Goal: Information Seeking & Learning: Learn about a topic

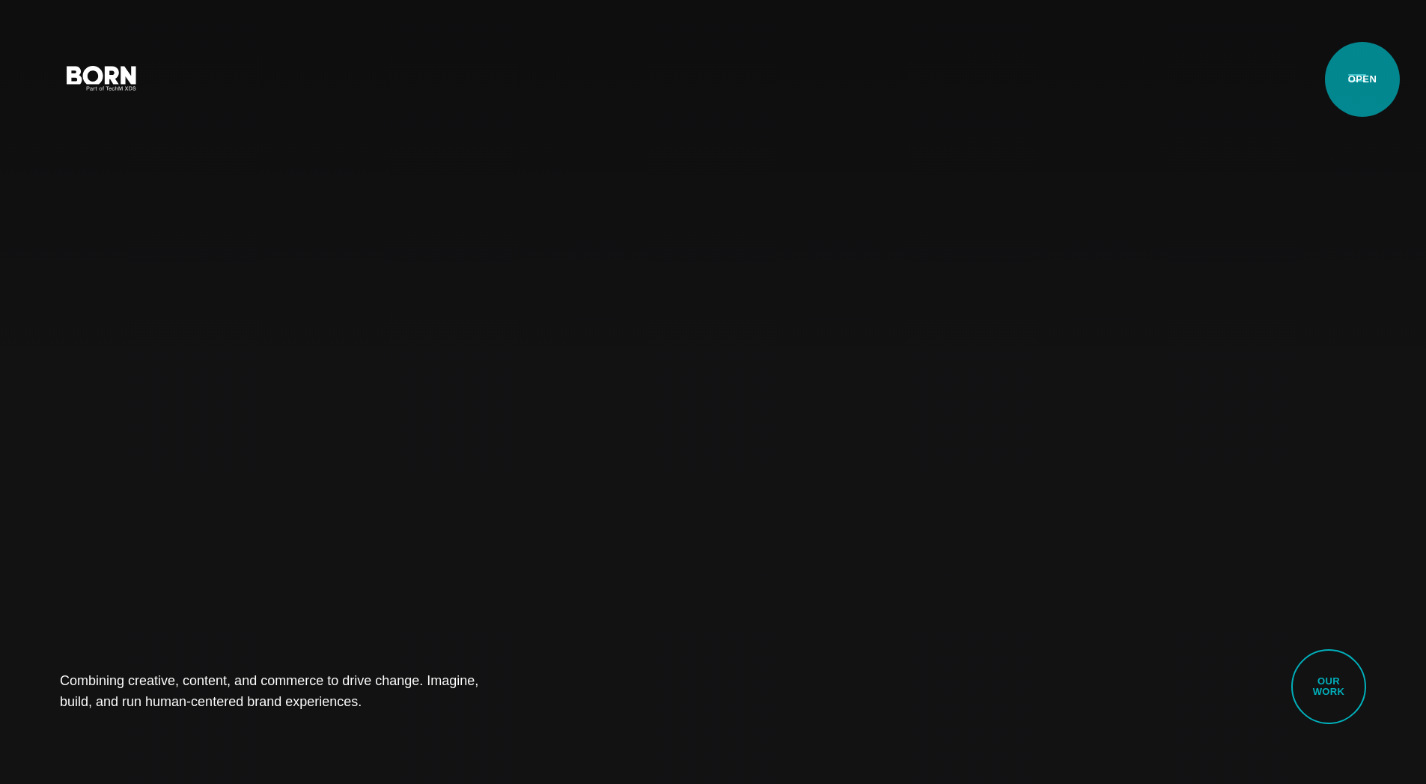
click at [1361, 79] on button "Primary Menu" at bounding box center [1357, 76] width 36 height 31
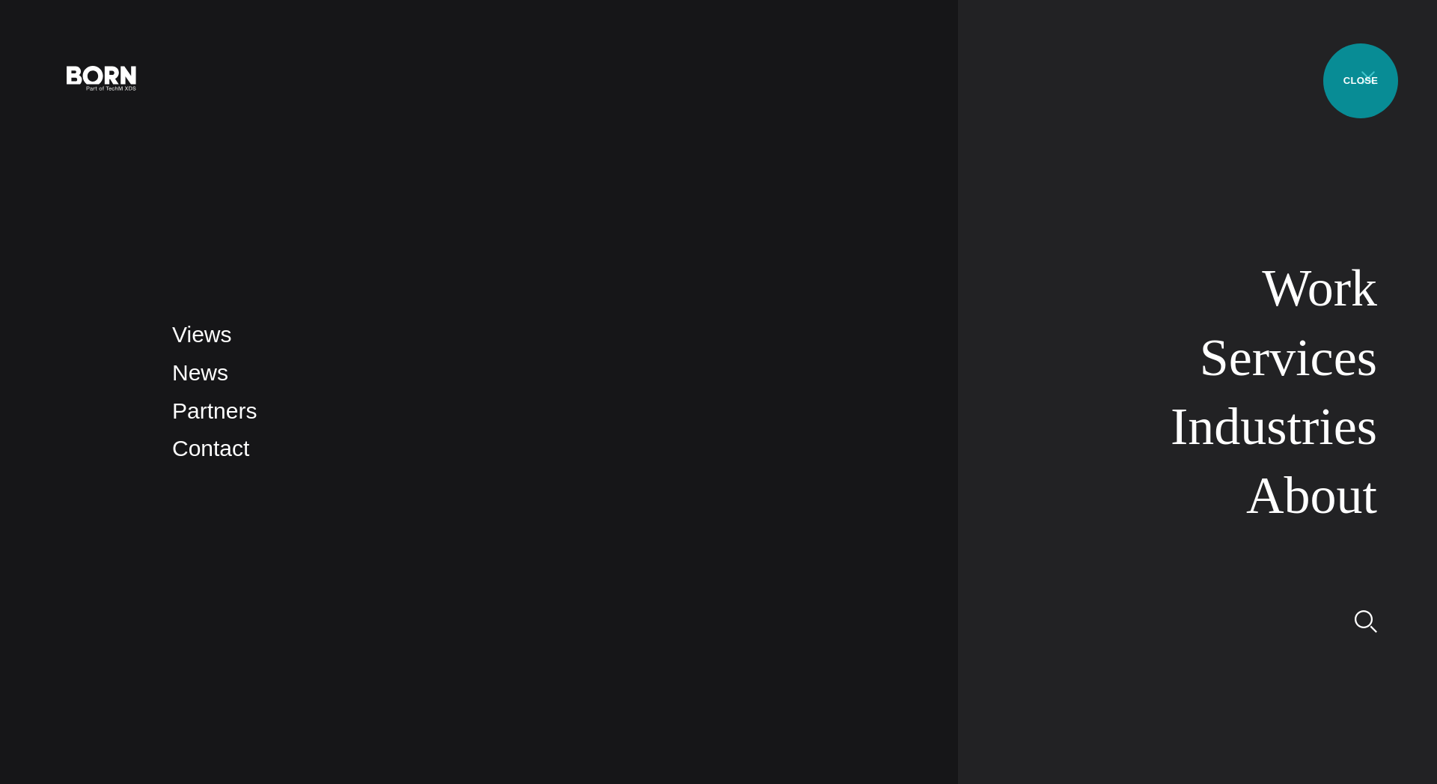
click at [1361, 81] on button "Primary Menu" at bounding box center [1368, 76] width 36 height 31
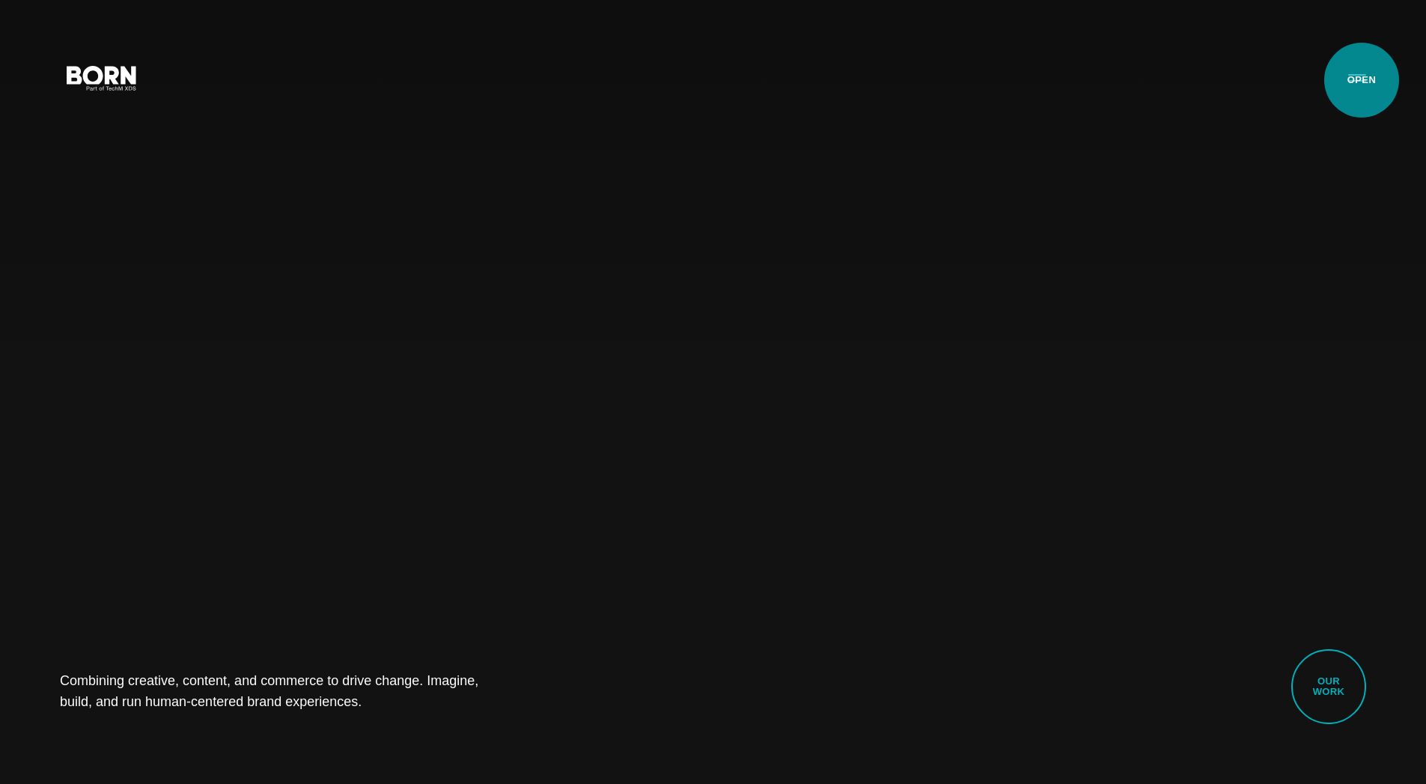
click at [1362, 80] on button "Primary Menu" at bounding box center [1357, 76] width 36 height 31
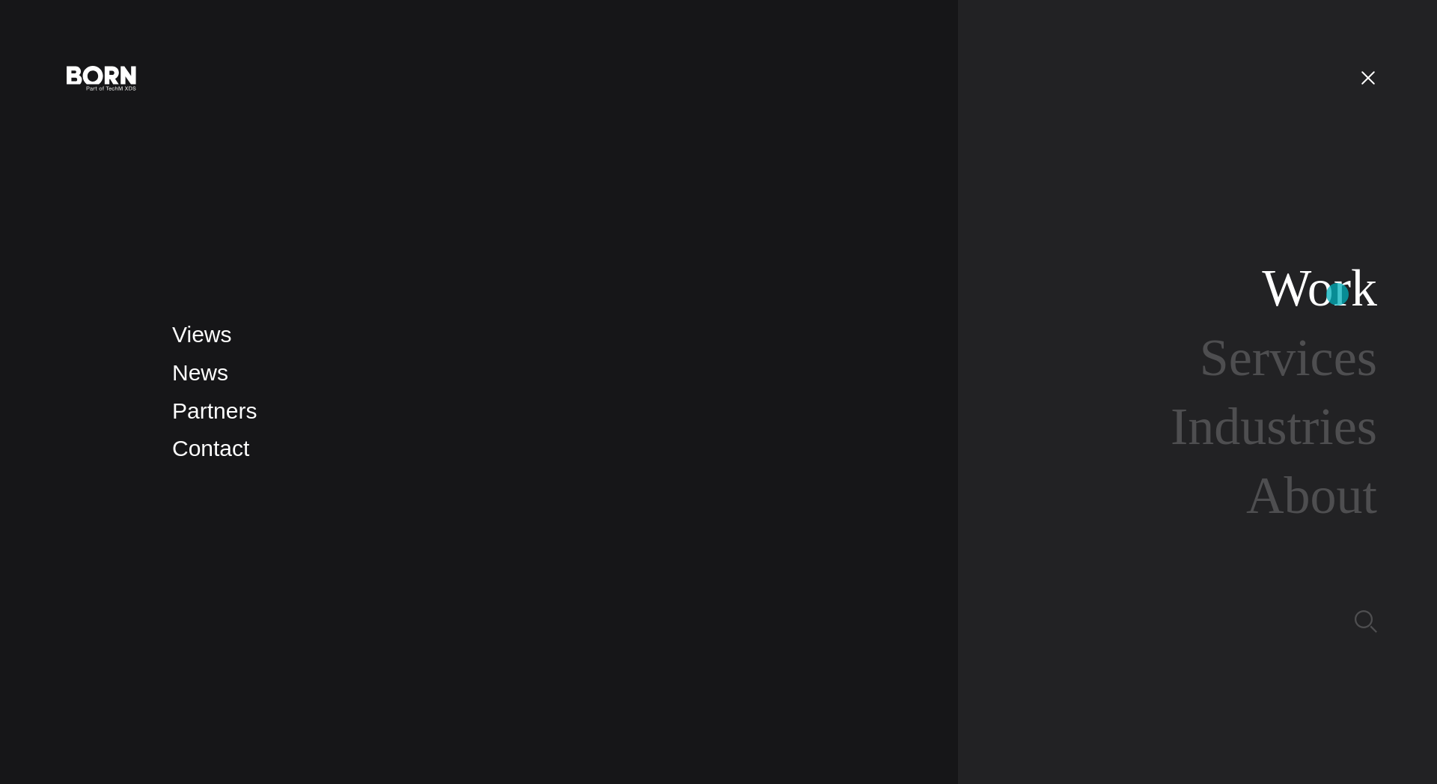
click at [1338, 294] on link "Work" at bounding box center [1319, 288] width 115 height 58
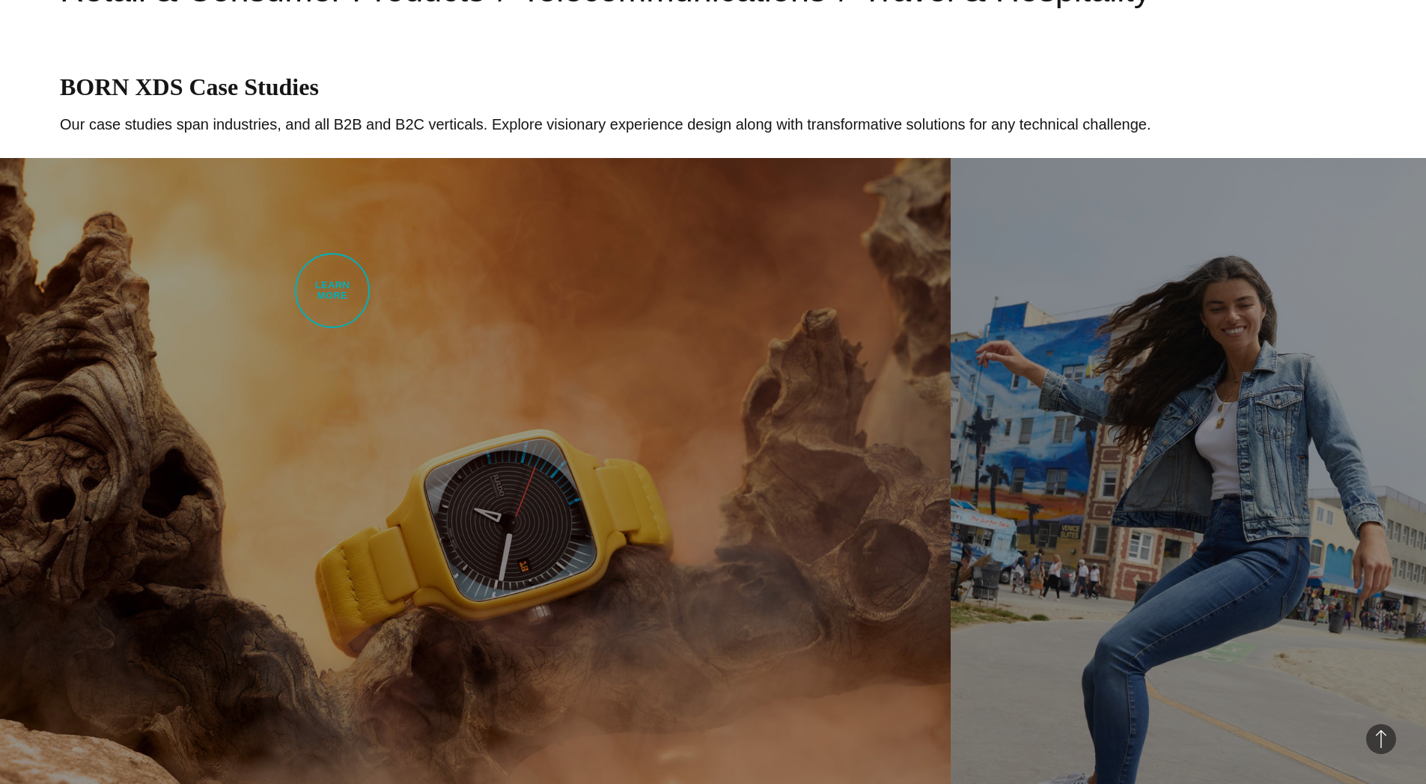
scroll to position [701, 0]
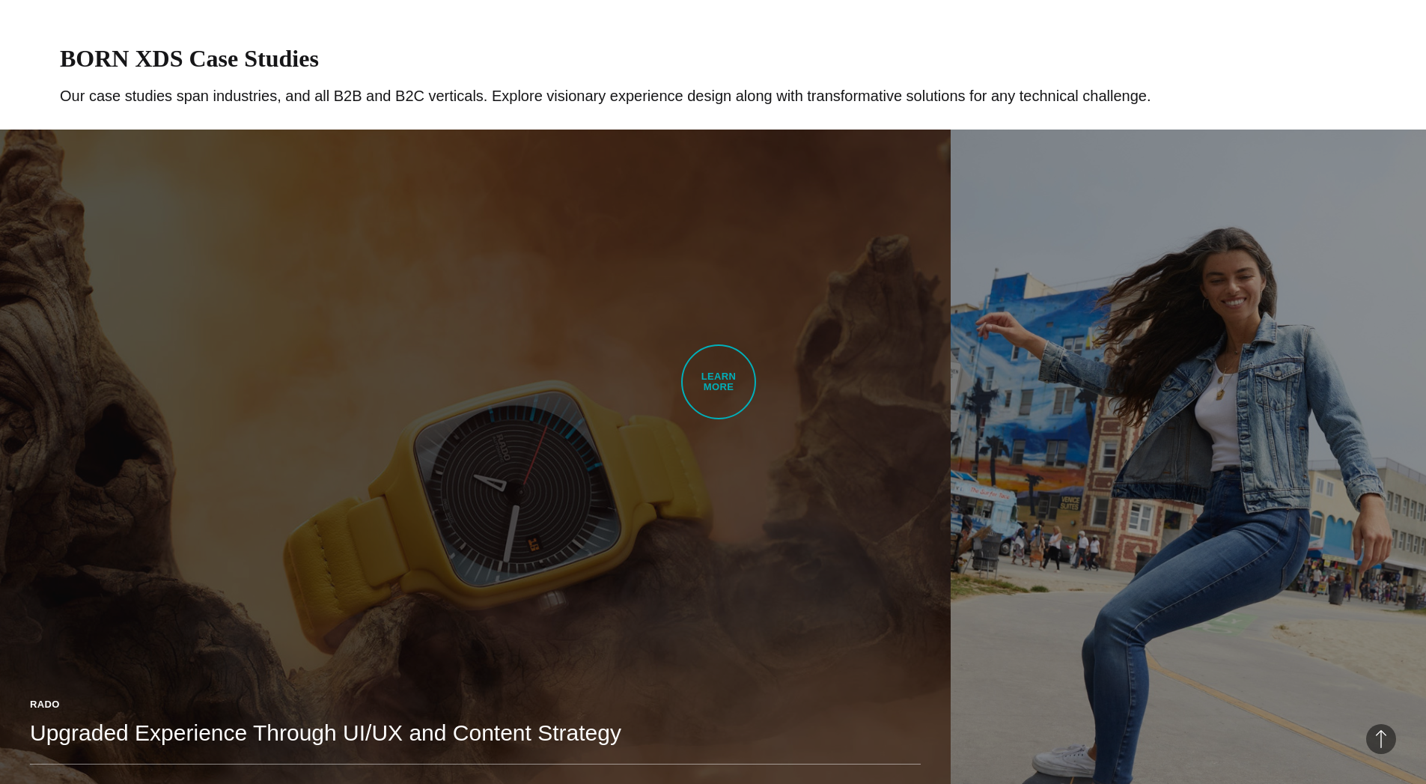
click at [715, 388] on link "Rado Upgraded Experience Through UI/UX and Content Strategy BORN developed Rado…" at bounding box center [475, 503] width 951 height 748
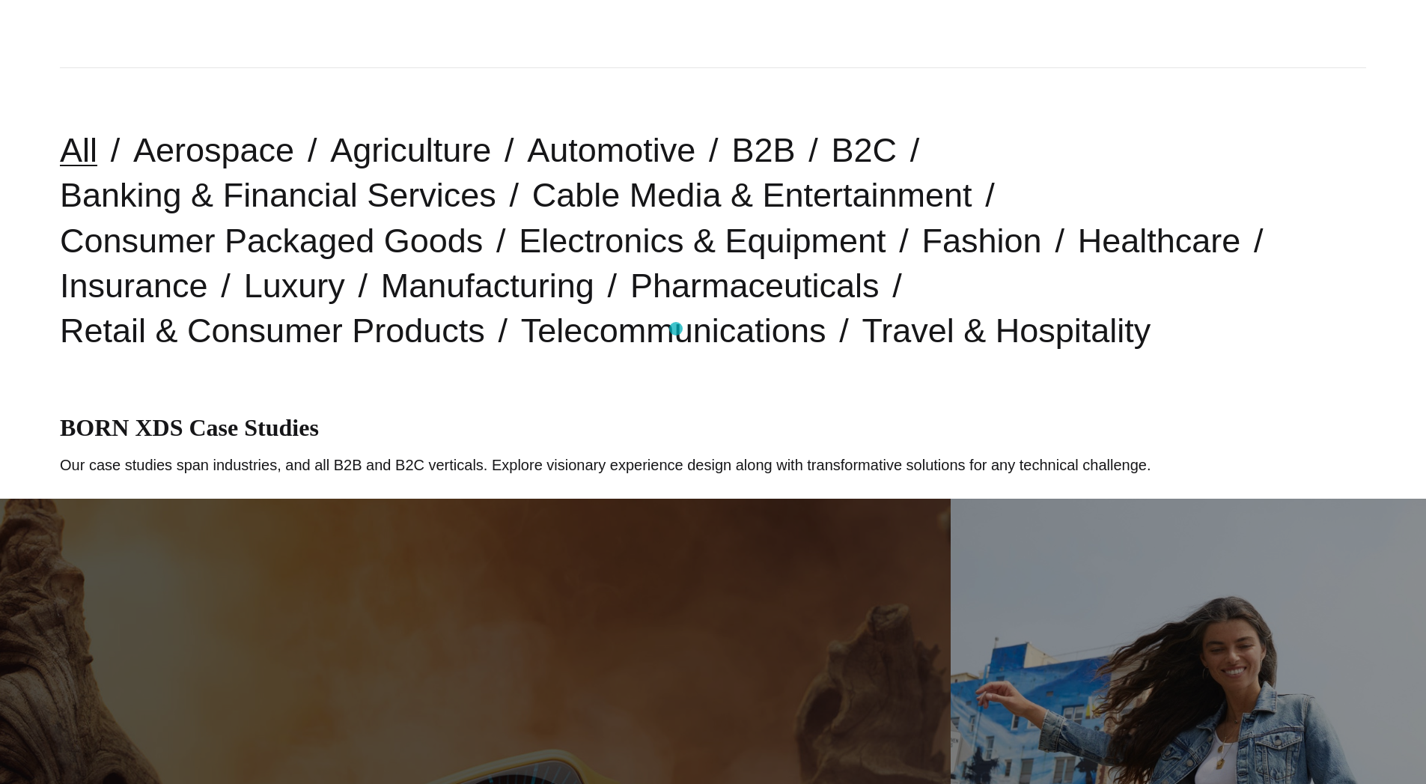
scroll to position [0, 0]
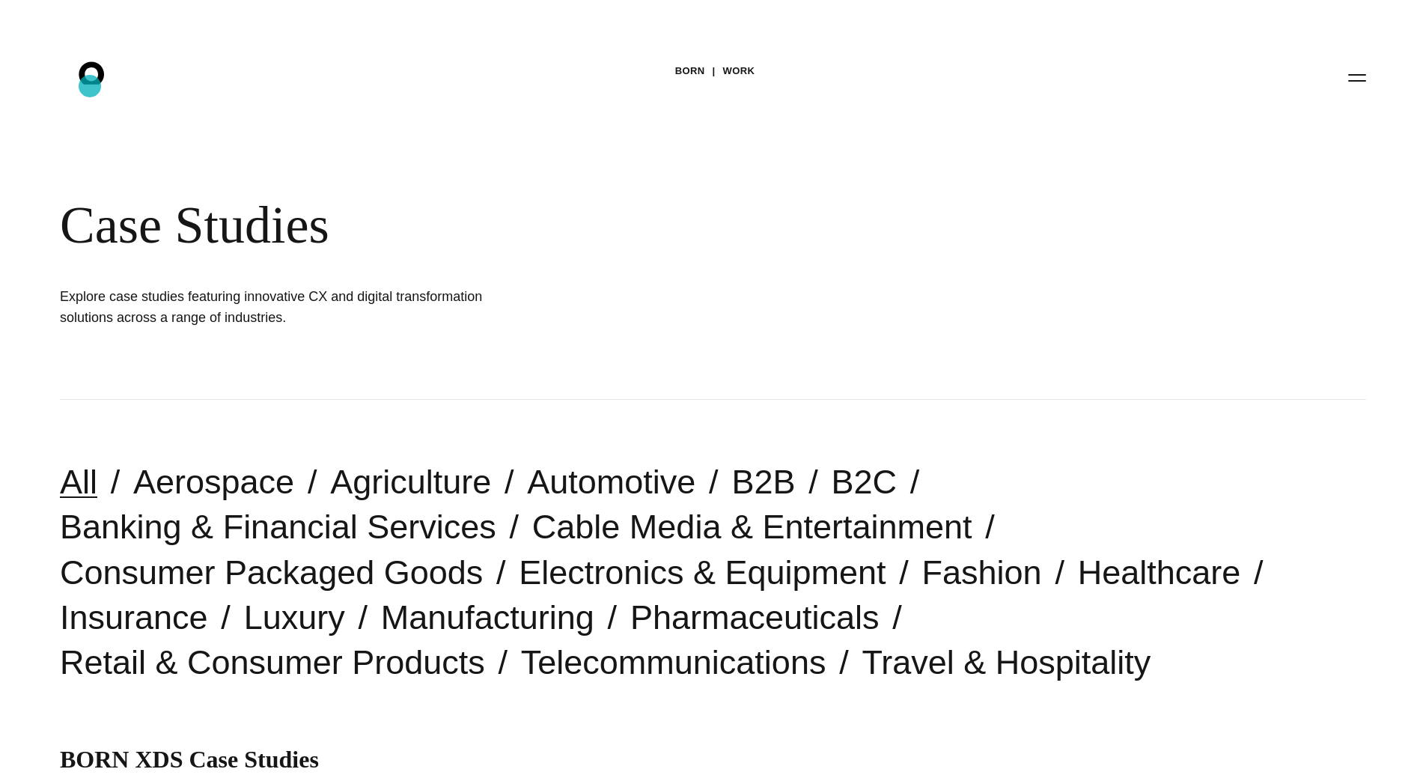
click at [89, 85] on icon ".st0{display:none;} .st1{display:inline;} .st2{font-family:'HelveticaNeue-Mediu…" at bounding box center [102, 77] width 96 height 39
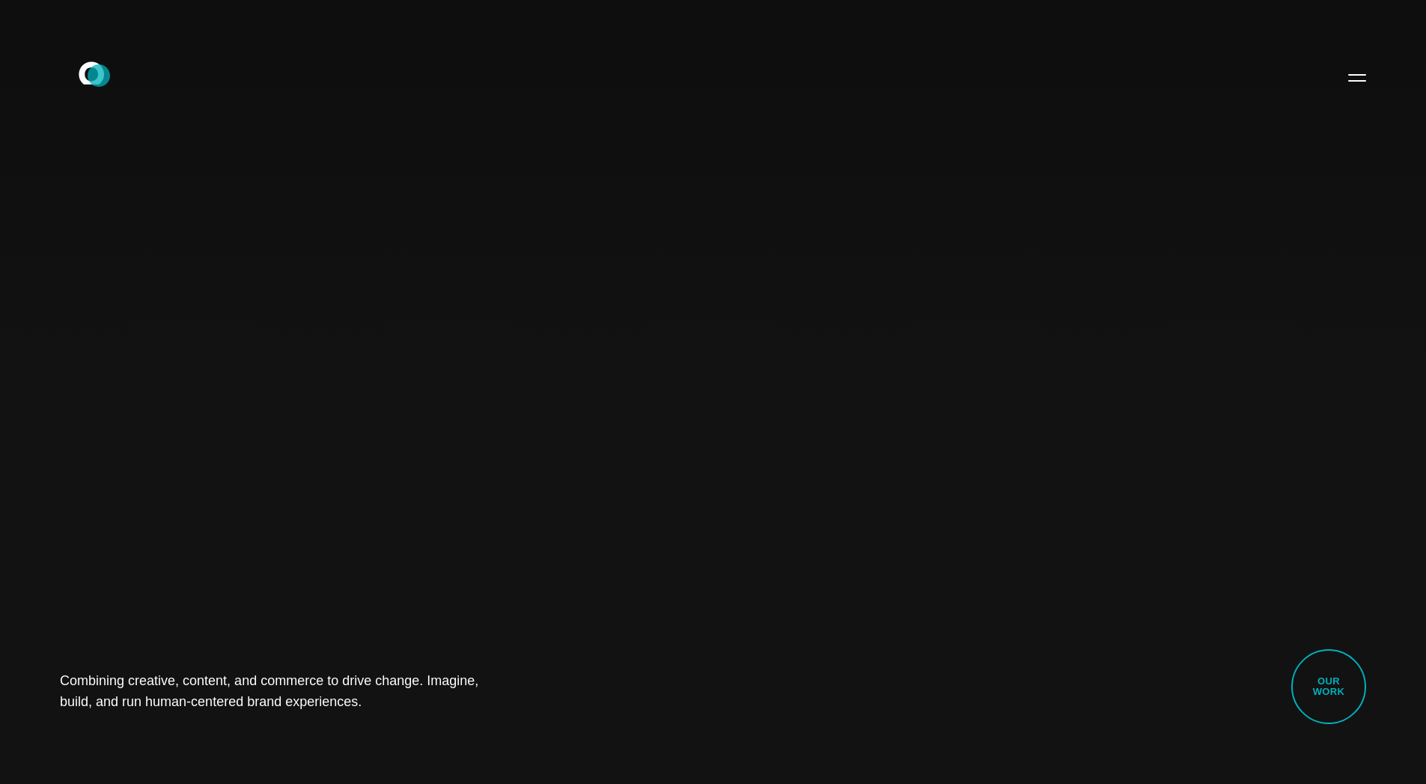
click at [99, 76] on icon at bounding box center [91, 72] width 25 height 22
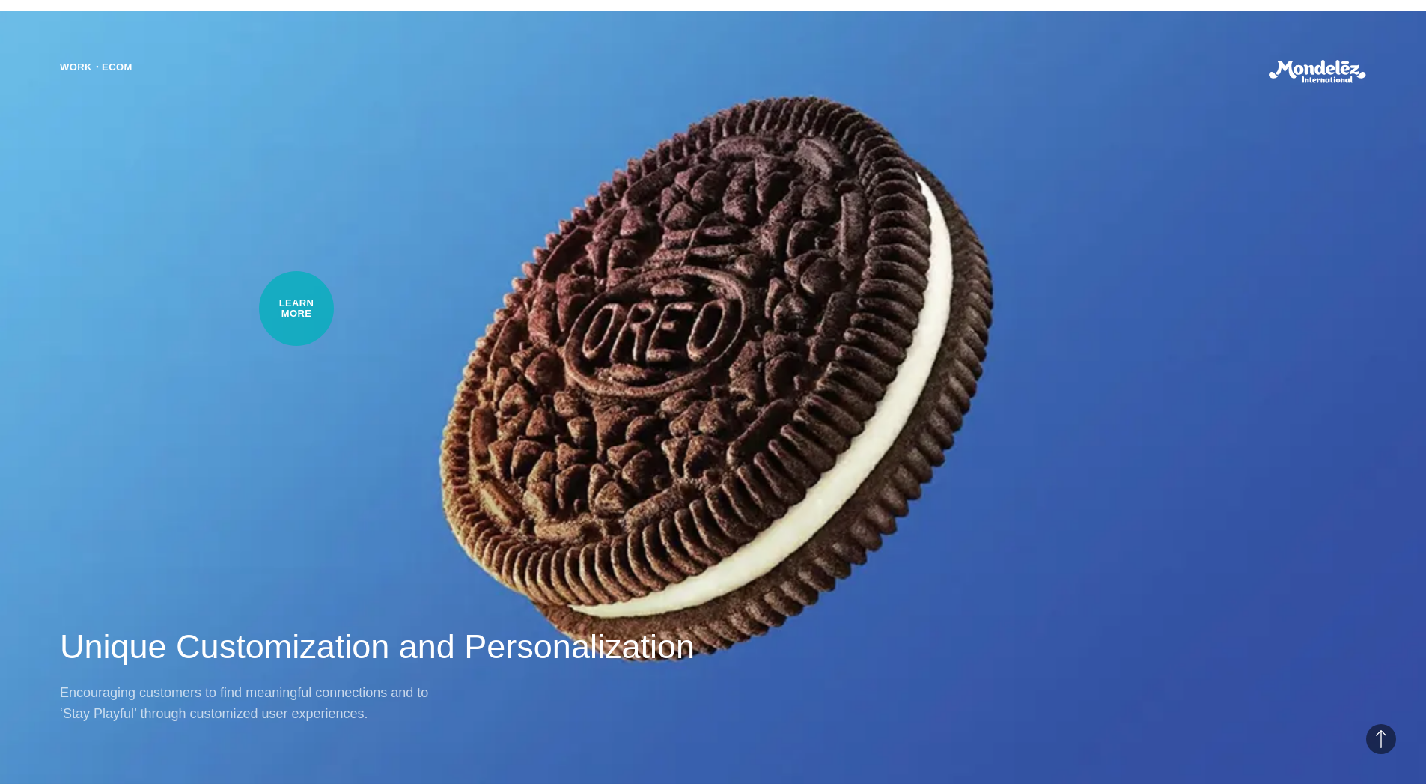
scroll to position [1558, 0]
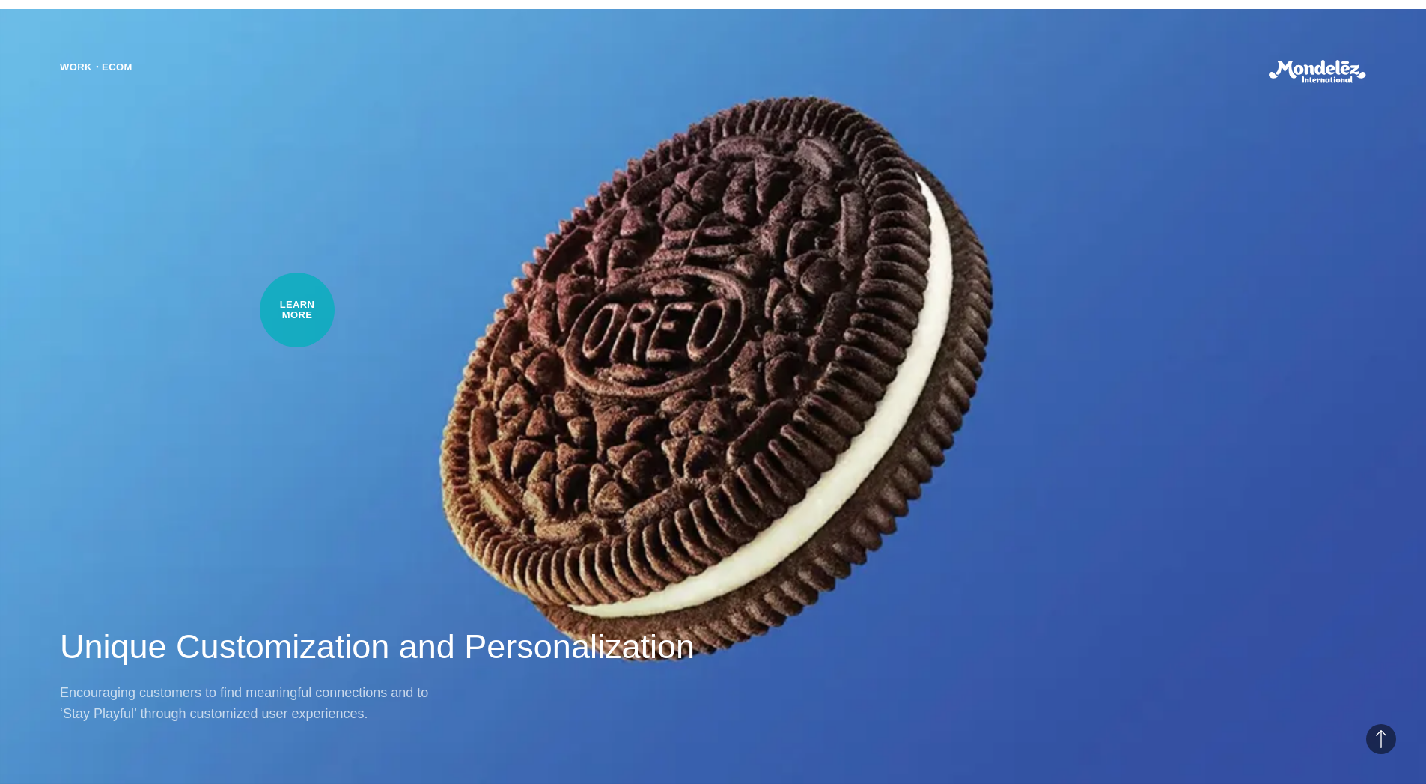
click at [297, 310] on div "Work・Ecom Unique Customization and Personalization Encouraging customers to fin…" at bounding box center [713, 392] width 1426 height 784
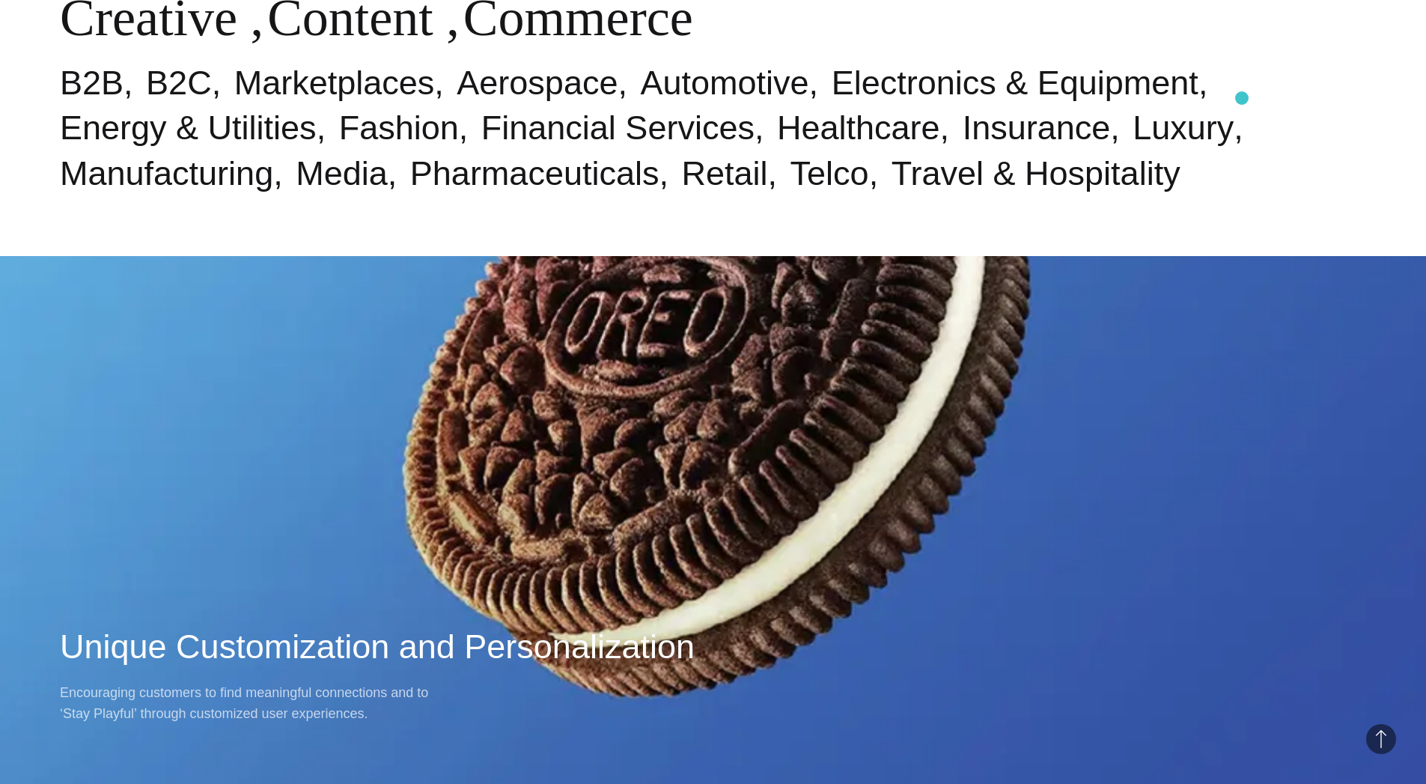
scroll to position [1138, 0]
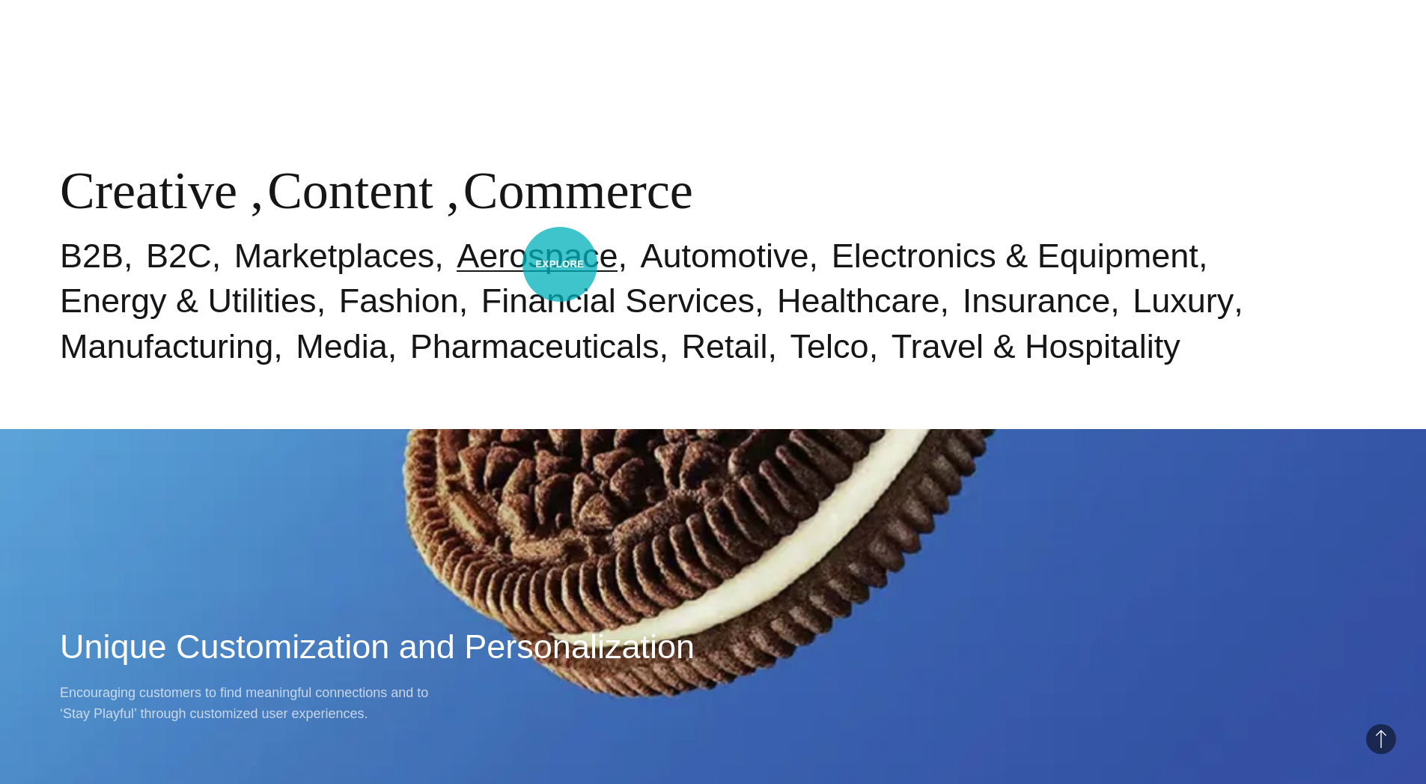
click at [555, 262] on link "Aerospace" at bounding box center [537, 256] width 161 height 38
click at [660, 261] on link "Automotive" at bounding box center [724, 256] width 168 height 38
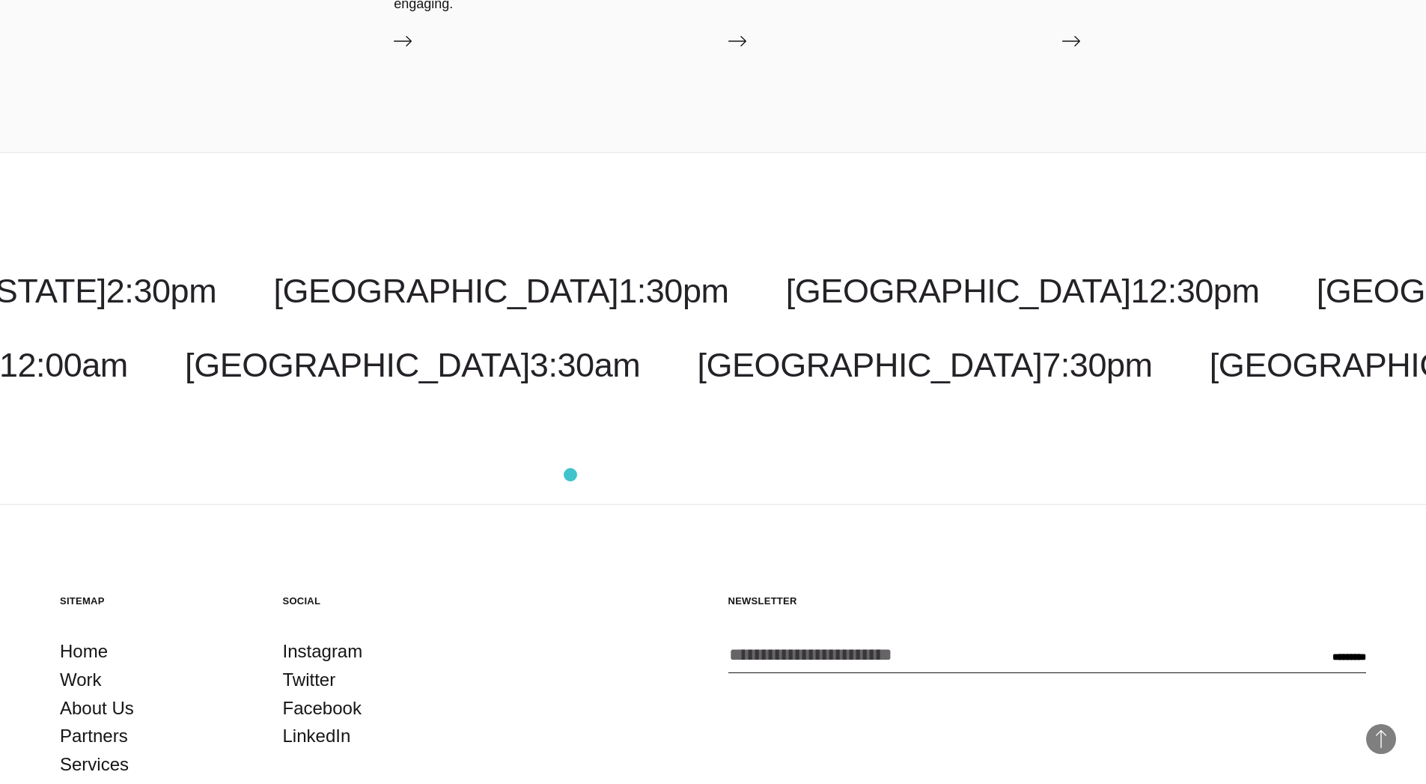
scroll to position [4169, 0]
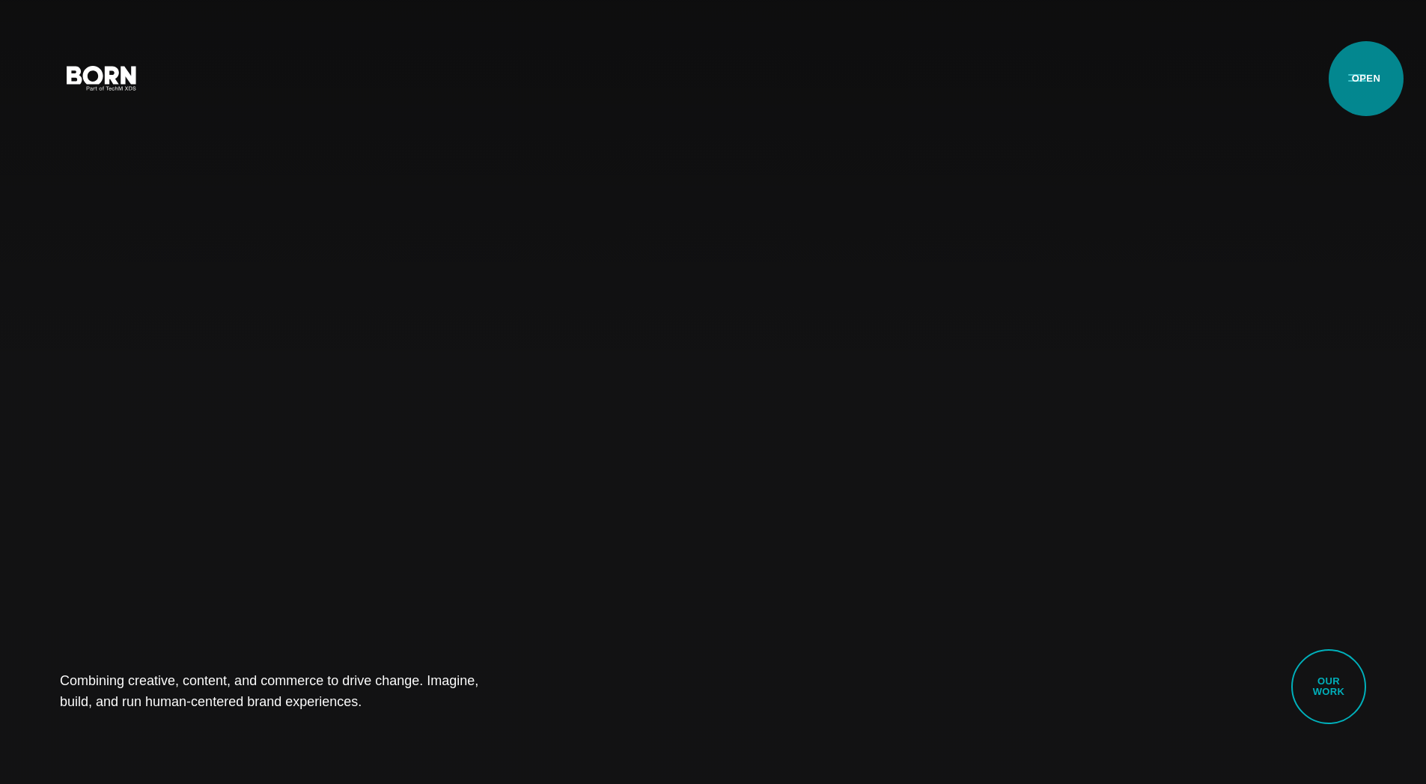
click at [1366, 79] on button "Primary Menu" at bounding box center [1357, 76] width 36 height 31
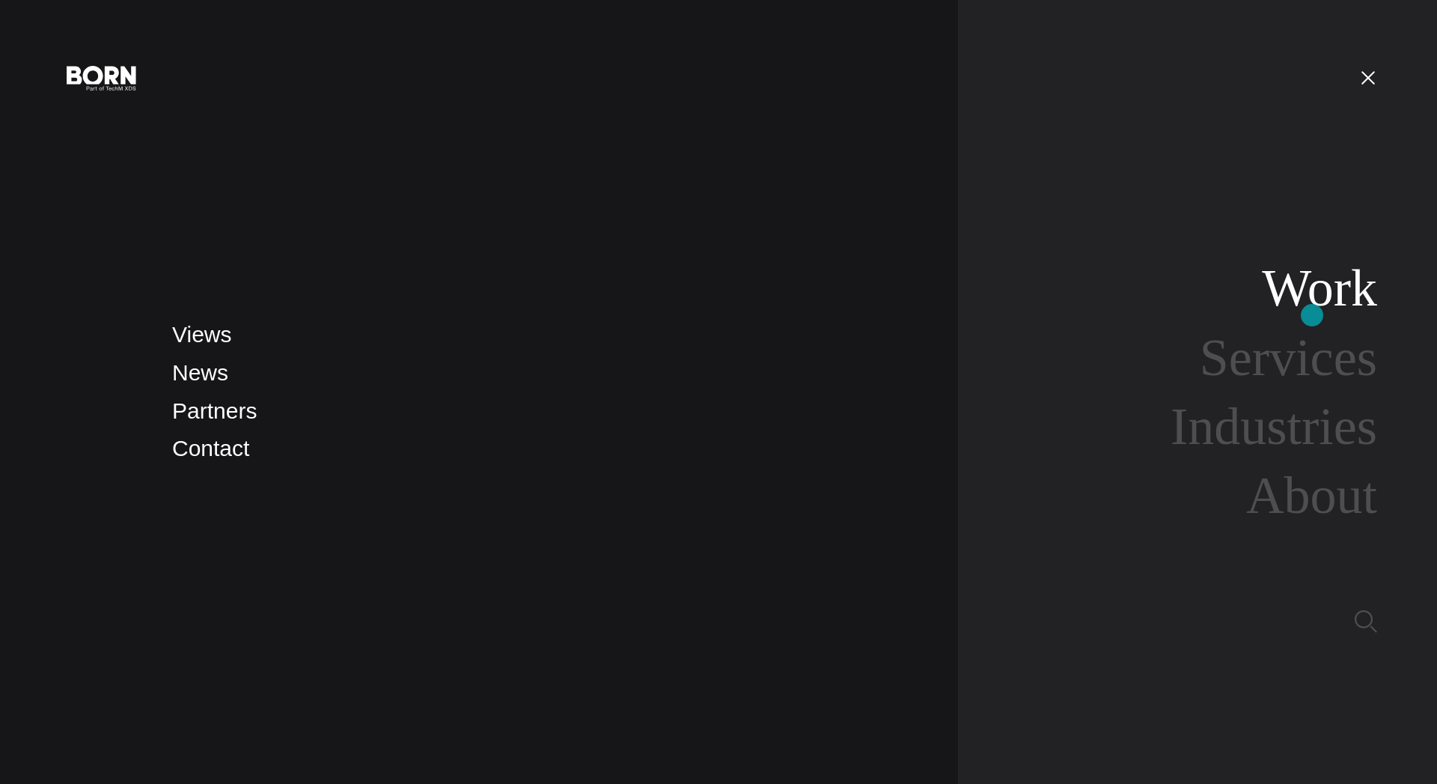
click at [1312, 314] on link "Work" at bounding box center [1319, 288] width 115 height 58
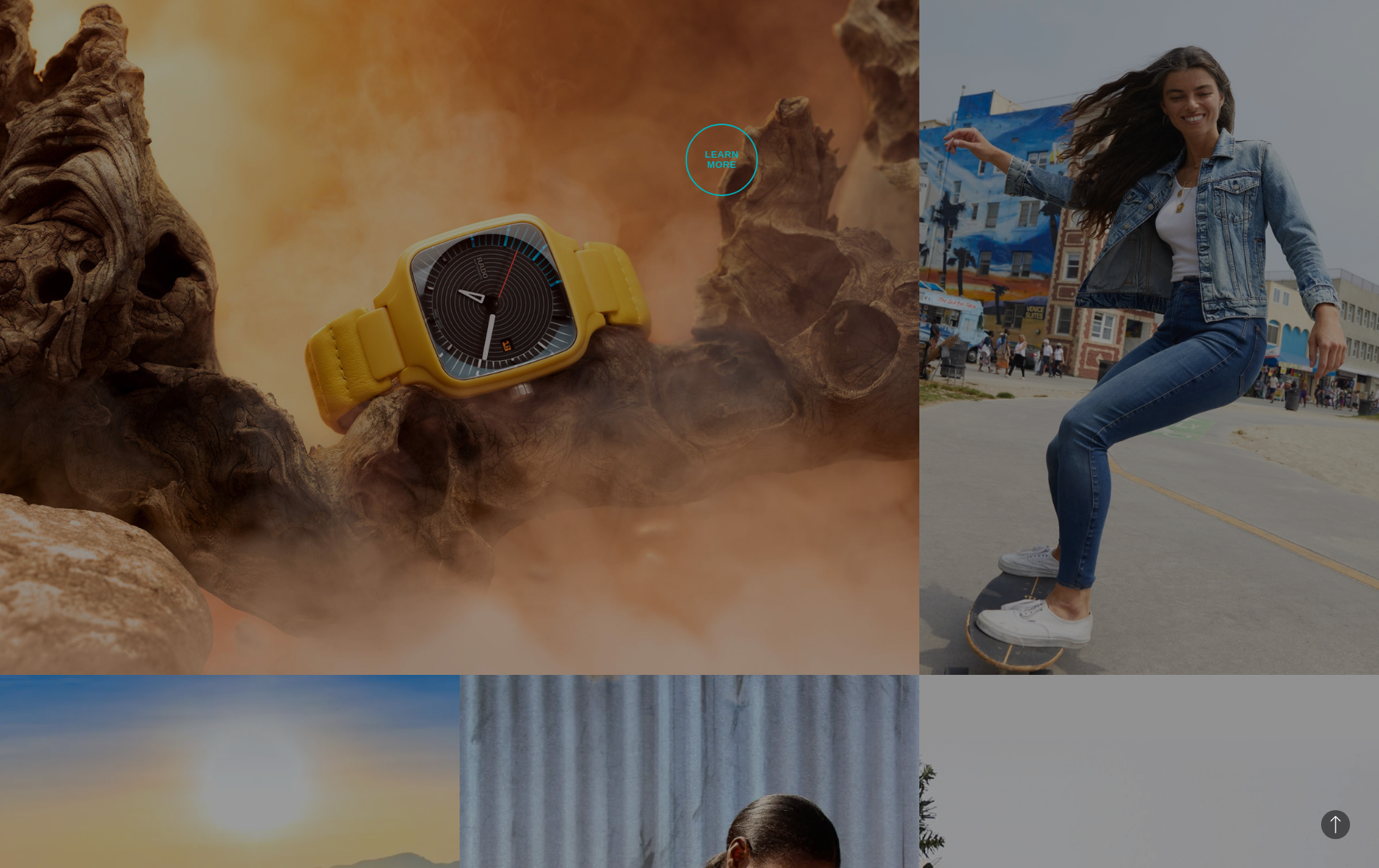
scroll to position [852, 0]
